Goal: Information Seeking & Learning: Learn about a topic

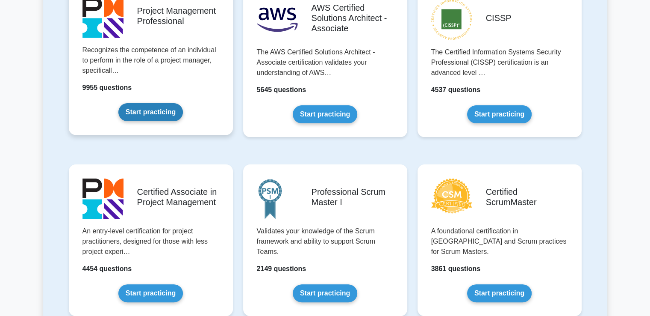
click at [166, 108] on link "Start practicing" at bounding box center [150, 112] width 65 height 18
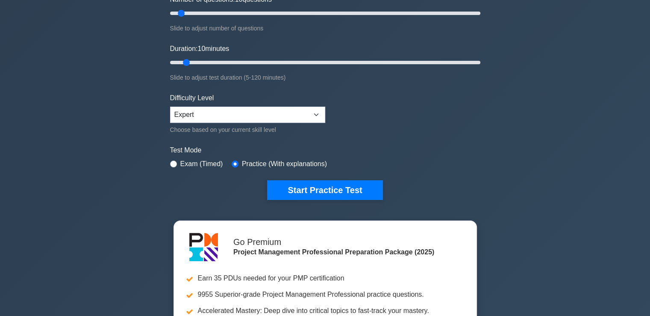
scroll to position [128, 0]
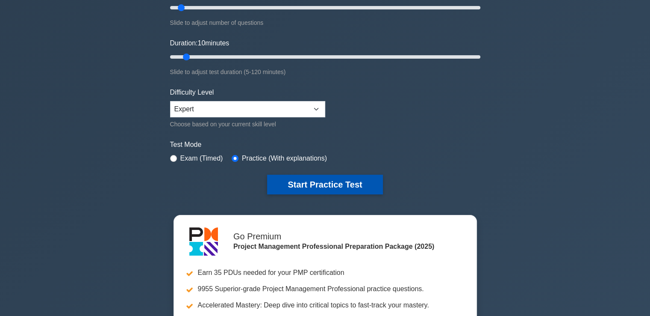
click at [327, 182] on button "Start Practice Test" at bounding box center [324, 184] width 115 height 20
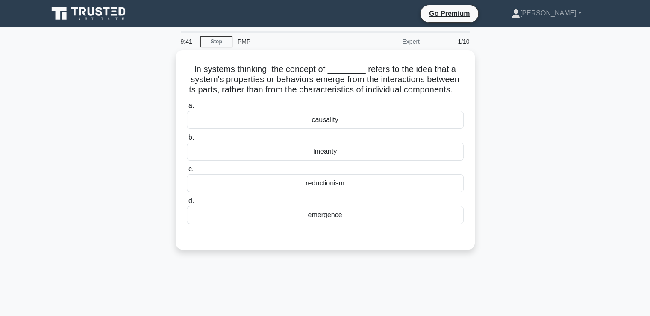
click at [535, 105] on div "In systems thinking, the concept of ________ refers to the idea that a system's…" at bounding box center [325, 155] width 564 height 210
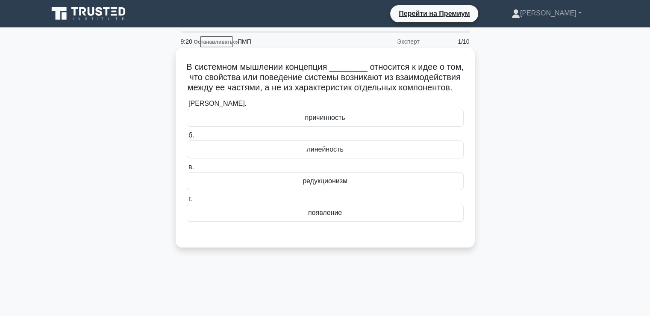
click at [268, 158] on div "линейность" at bounding box center [325, 149] width 277 height 18
click at [187, 138] on input "б. линейность" at bounding box center [187, 136] width 0 height 6
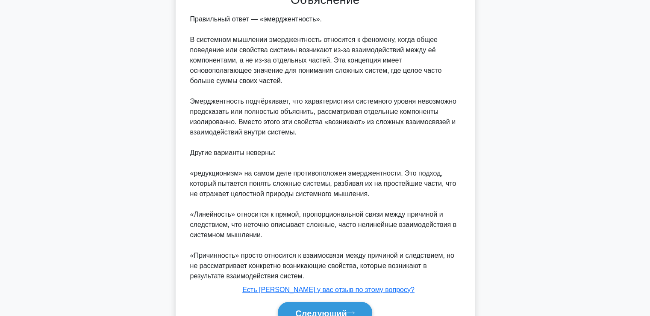
scroll to position [295, 0]
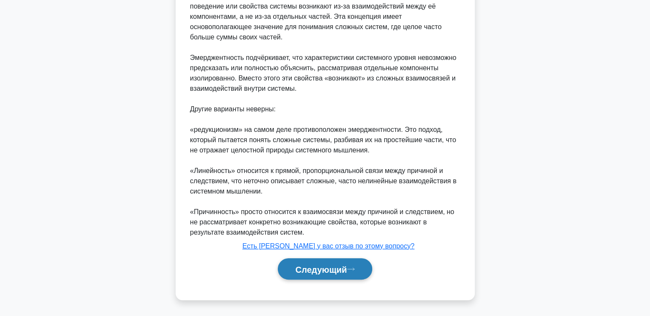
click at [310, 260] on button "Следующий" at bounding box center [325, 269] width 94 height 22
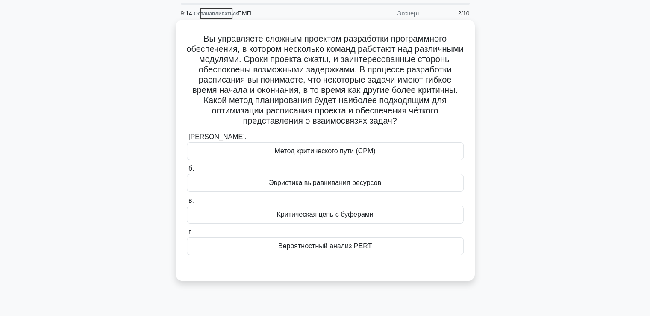
scroll to position [43, 0]
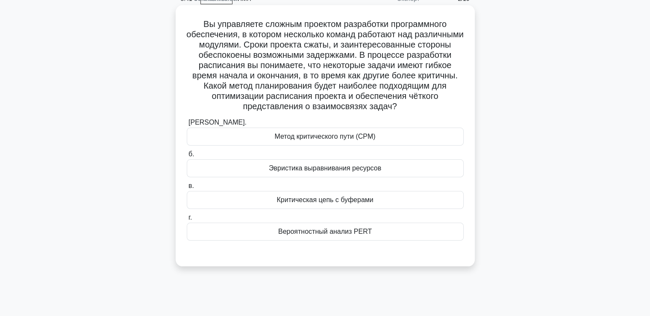
click at [279, 197] on font "Критическая цепь с буферами" at bounding box center [325, 199] width 97 height 7
click at [187, 189] on input "в. Критическая цепь с буферами" at bounding box center [187, 186] width 0 height 6
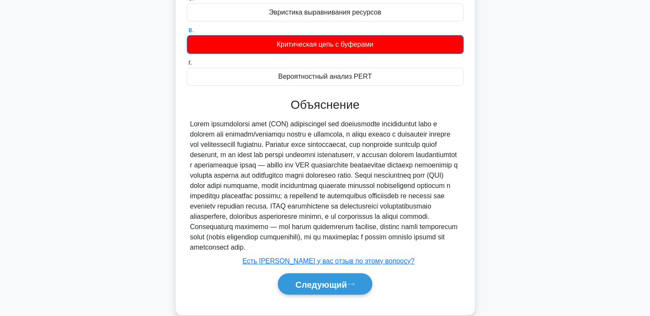
scroll to position [223, 0]
